Goal: Information Seeking & Learning: Learn about a topic

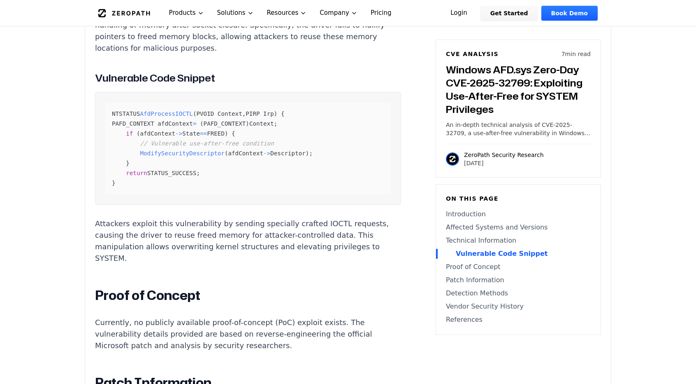
scroll to position [1070, 0]
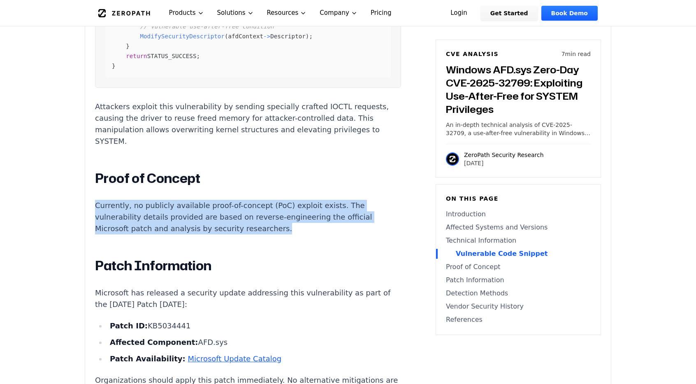
drag, startPoint x: 285, startPoint y: 213, endPoint x: 92, endPoint y: 192, distance: 193.7
click at [92, 192] on div "Experimental AI-Generated Content This CVE analysis is an experimental publicat…" at bounding box center [348, 4] width 526 height 1656
click at [97, 201] on button "button" at bounding box center [97, 201] width 3 height 3
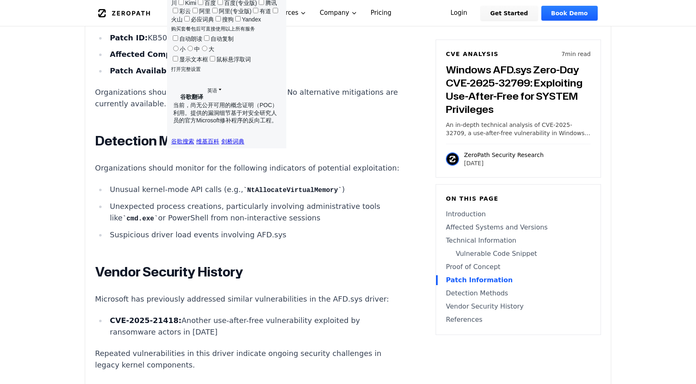
scroll to position [1358, 0]
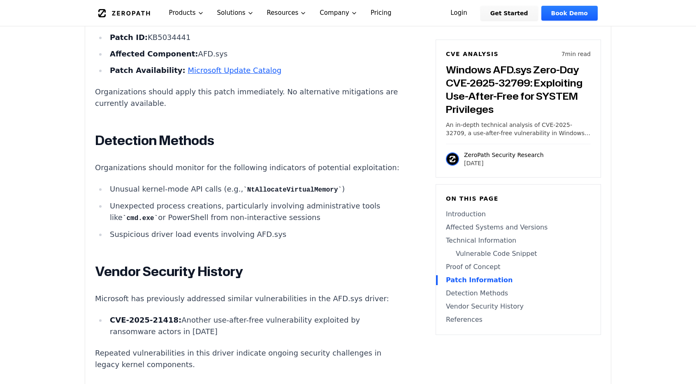
click at [286, 230] on li "Suspicious driver load events involving AFD.sys" at bounding box center [254, 234] width 295 height 12
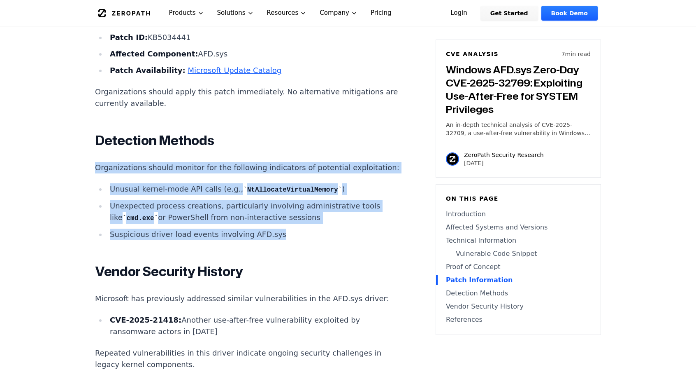
drag, startPoint x: 287, startPoint y: 228, endPoint x: 94, endPoint y: 150, distance: 208.6
click at [100, 160] on span "button" at bounding box center [100, 160] width 0 height 0
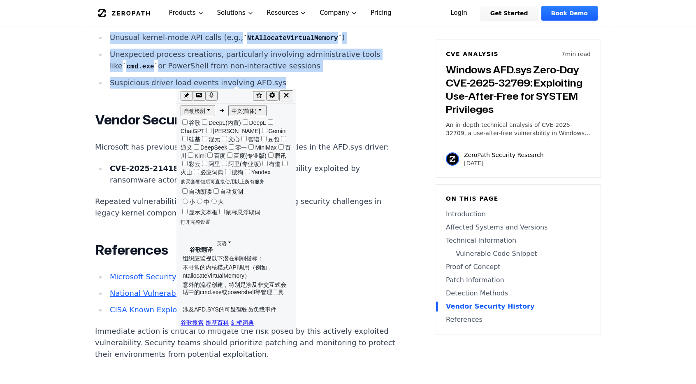
scroll to position [1523, 0]
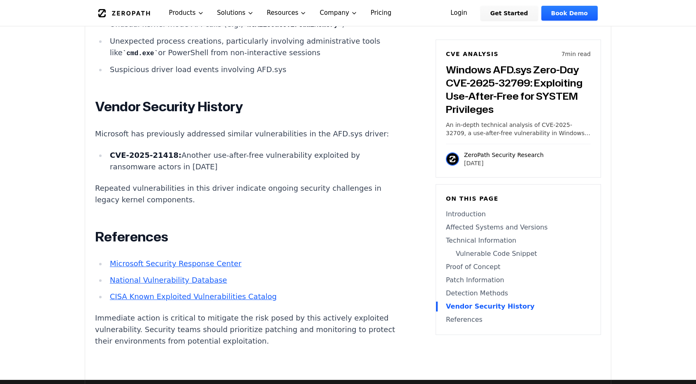
click at [274, 236] on h2 "References" at bounding box center [248, 236] width 306 height 16
